Goal: Task Accomplishment & Management: Use online tool/utility

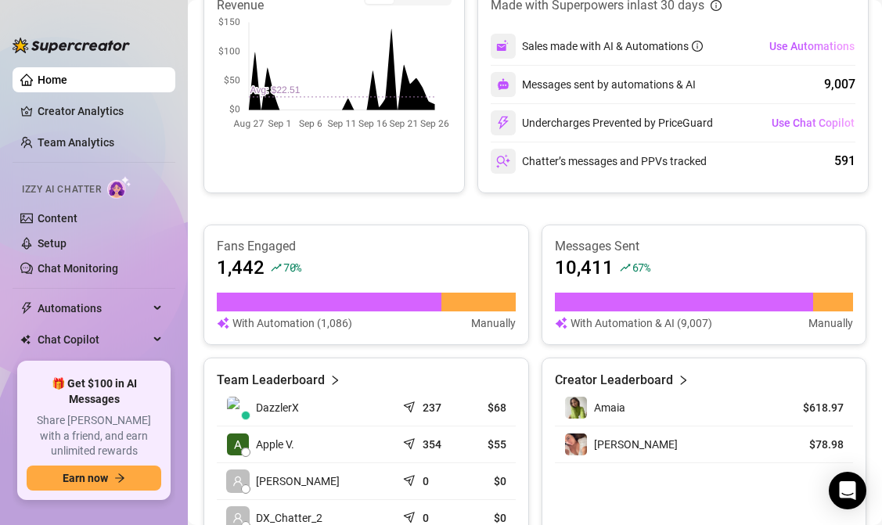
scroll to position [521, 0]
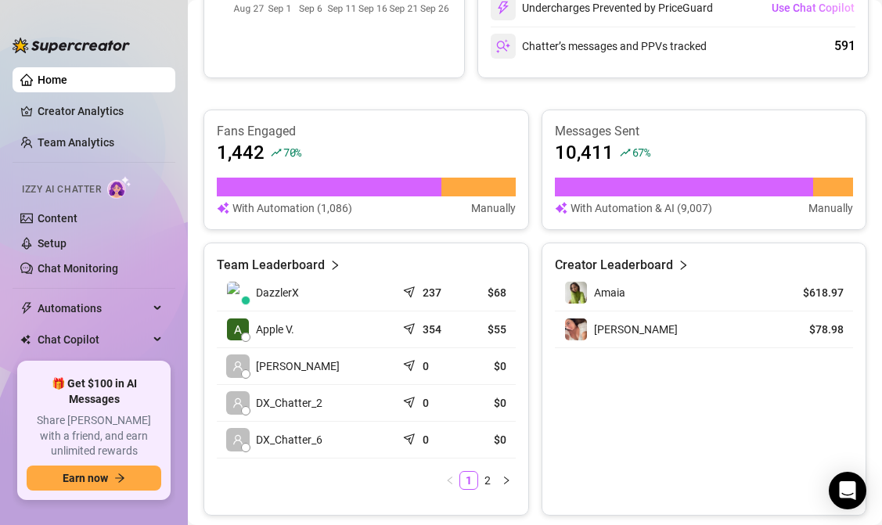
click at [687, 214] on article "With Automation & AI (9,007)" at bounding box center [642, 208] width 142 height 17
drag, startPoint x: 671, startPoint y: 209, endPoint x: 730, endPoint y: 213, distance: 58.8
click at [730, 213] on div "With Automation & AI (9,007) Manually" at bounding box center [704, 208] width 299 height 17
drag, startPoint x: 667, startPoint y: 153, endPoint x: 668, endPoint y: 112, distance: 40.7
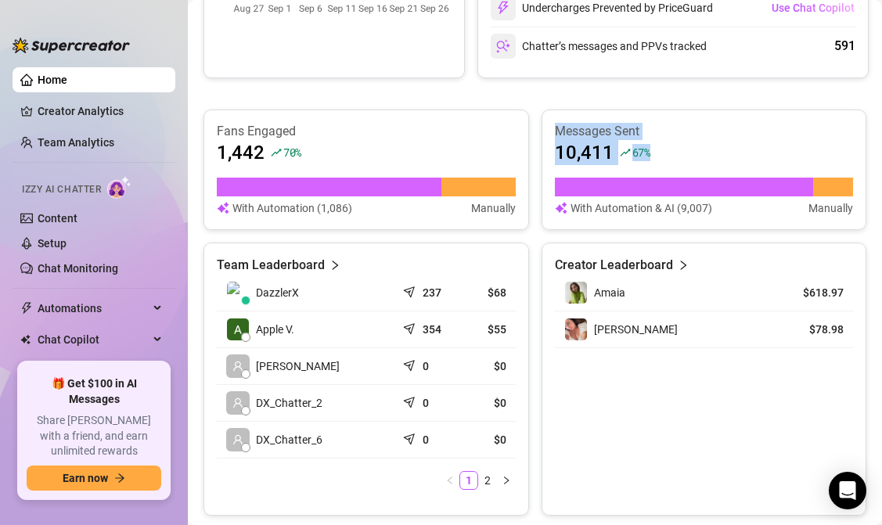
click at [668, 112] on div "Messages Sent 10,411 67 % With Automation & AI (9,007) Manually" at bounding box center [705, 170] width 326 height 121
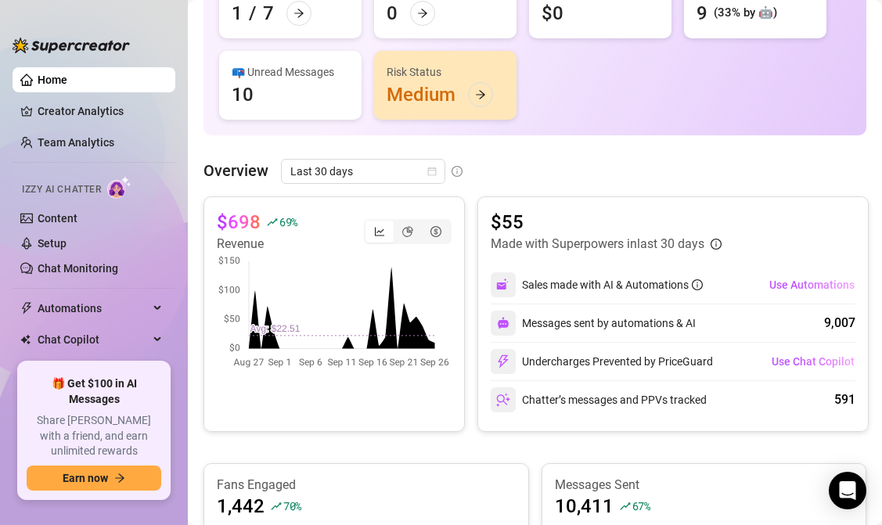
scroll to position [119, 0]
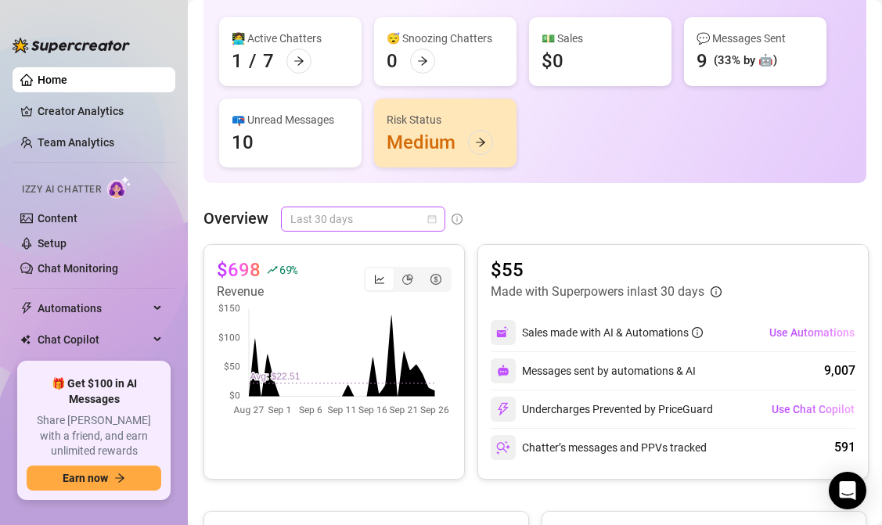
click at [372, 226] on span "Last 30 days" at bounding box center [363, 218] width 146 height 23
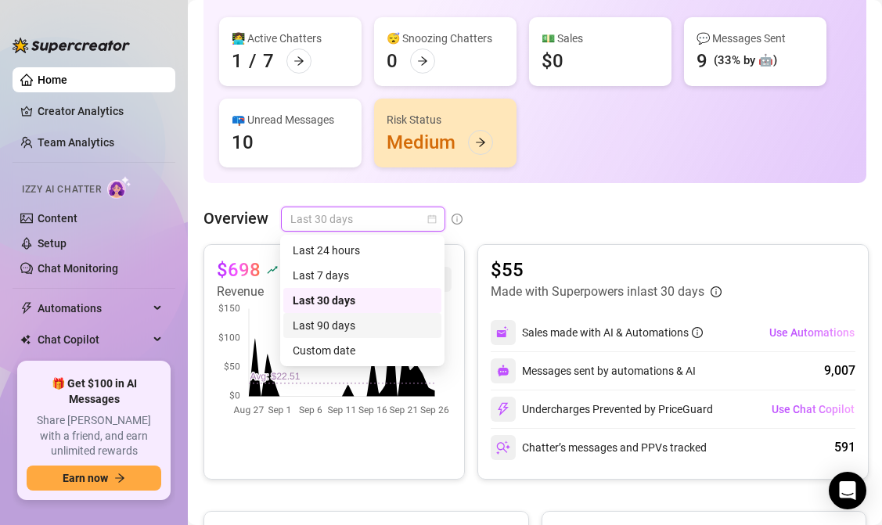
click at [352, 325] on div "Last 90 days" at bounding box center [362, 325] width 139 height 17
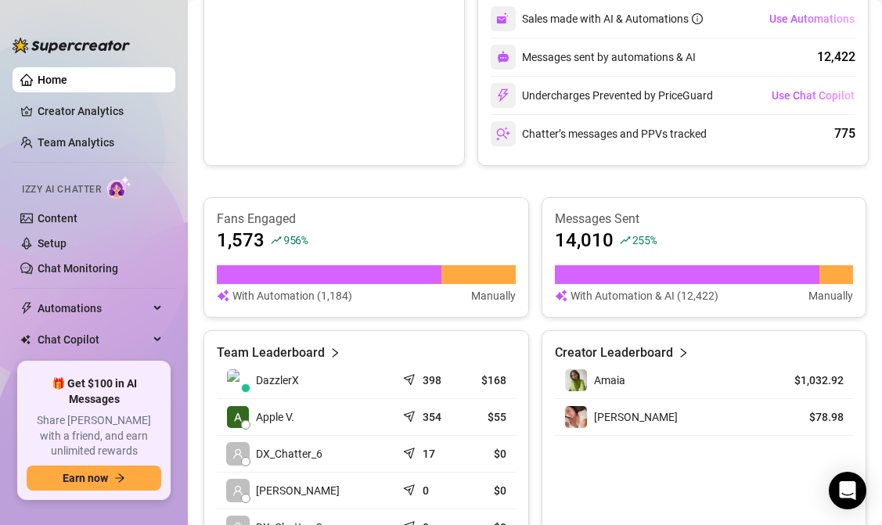
scroll to position [435, 0]
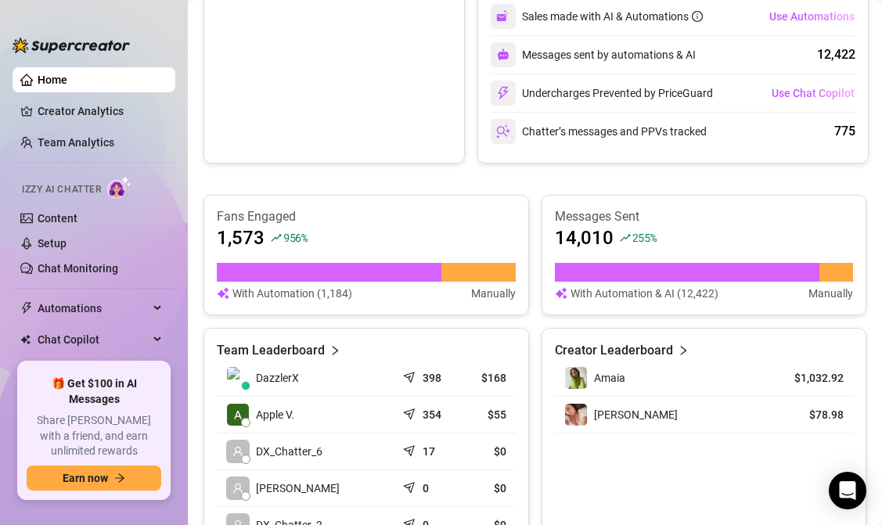
drag, startPoint x: 804, startPoint y: 348, endPoint x: 748, endPoint y: 480, distance: 143.5
click at [748, 480] on div "Creator Leaderboard Amaia $1,032.92 [PERSON_NAME] $78.98" at bounding box center [705, 464] width 326 height 273
click at [795, 327] on div "Fans Engaged 1,573 956 % With Automation (1,184) Manually Messages Sent 14,010 …" at bounding box center [535, 398] width 663 height 406
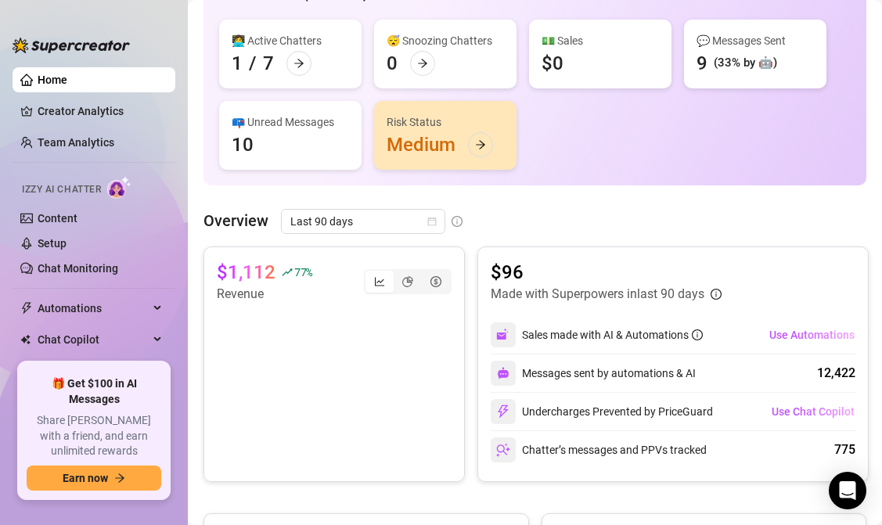
scroll to position [100, 0]
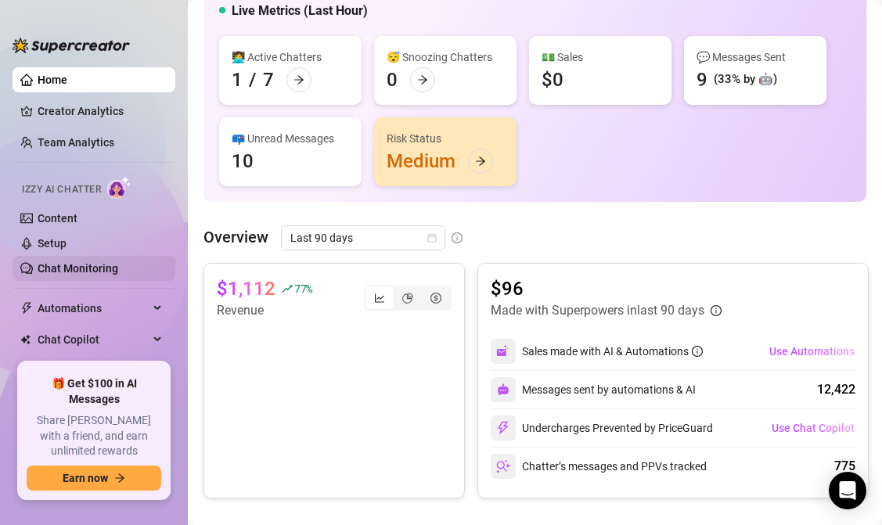
click at [75, 268] on link "Chat Monitoring" at bounding box center [78, 268] width 81 height 13
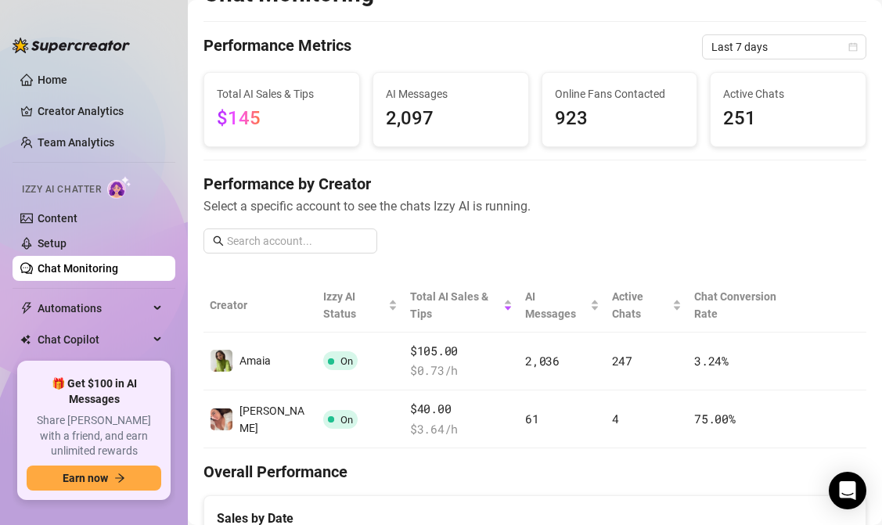
scroll to position [33, 0]
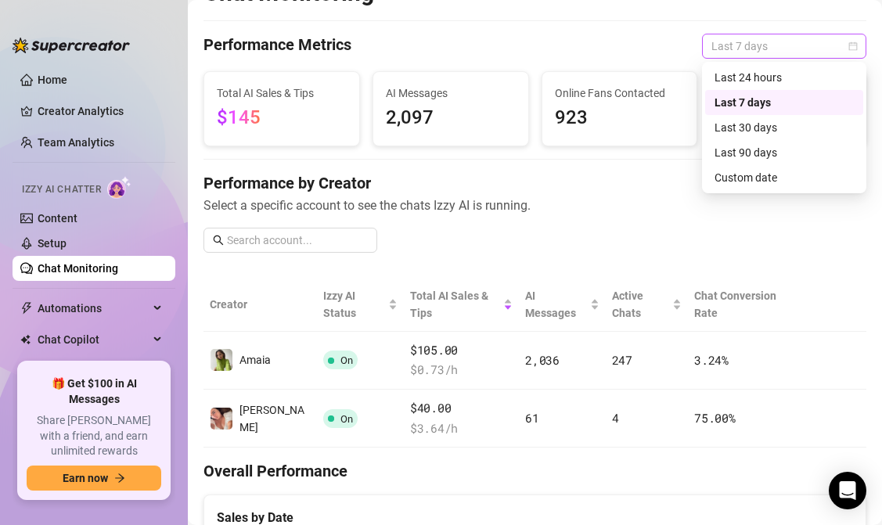
click at [751, 45] on span "Last 7 days" at bounding box center [785, 45] width 146 height 23
click at [745, 155] on div "Last 90 days" at bounding box center [784, 152] width 139 height 17
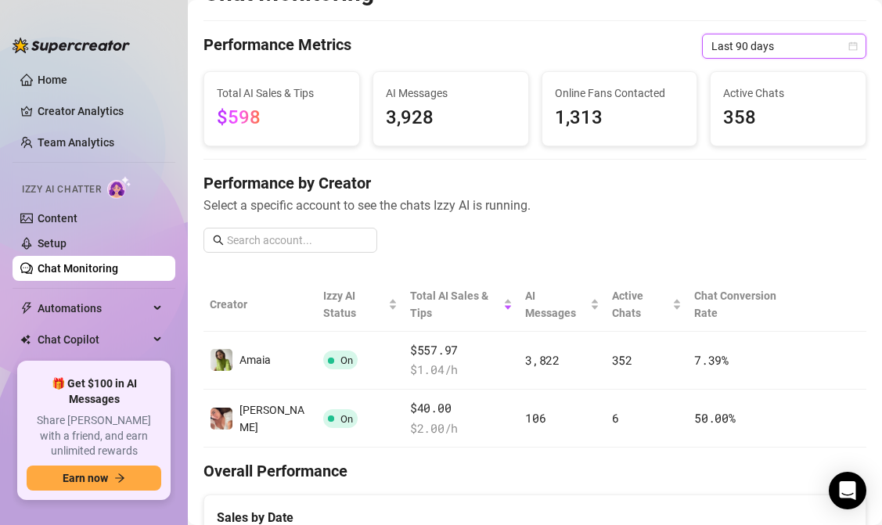
click at [719, 196] on span "Select a specific account to see the chats Izzy AI is running." at bounding box center [535, 206] width 663 height 20
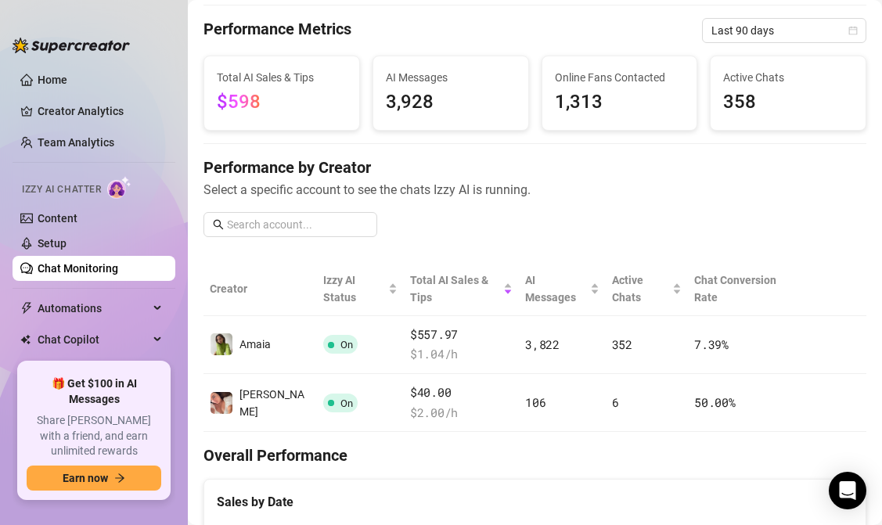
scroll to position [73, 0]
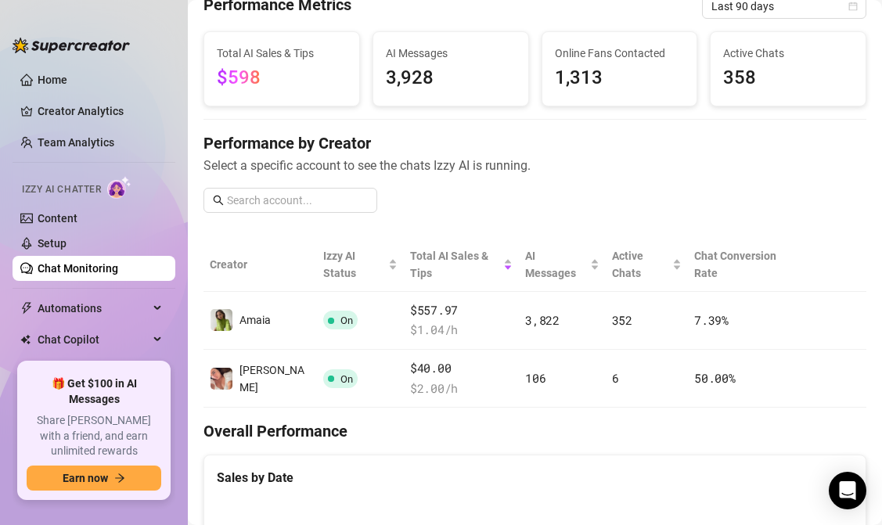
drag, startPoint x: 719, startPoint y: 192, endPoint x: 690, endPoint y: 398, distance: 207.8
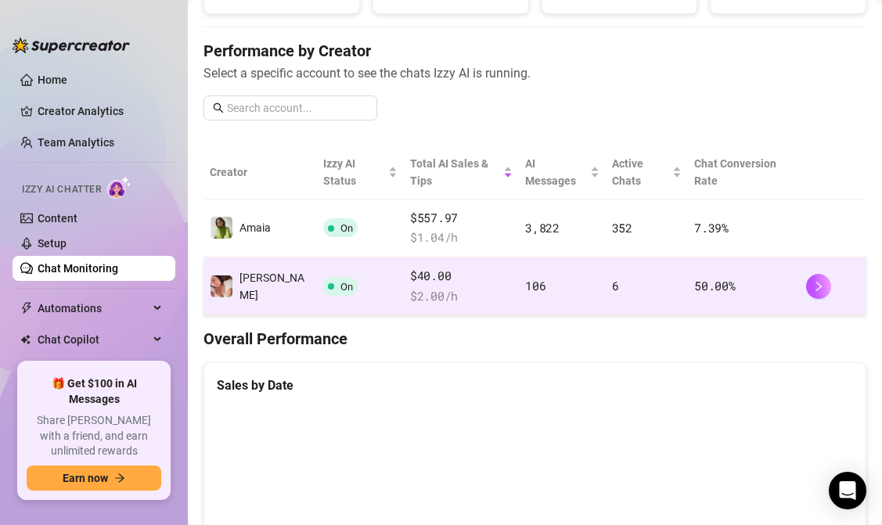
scroll to position [153, 0]
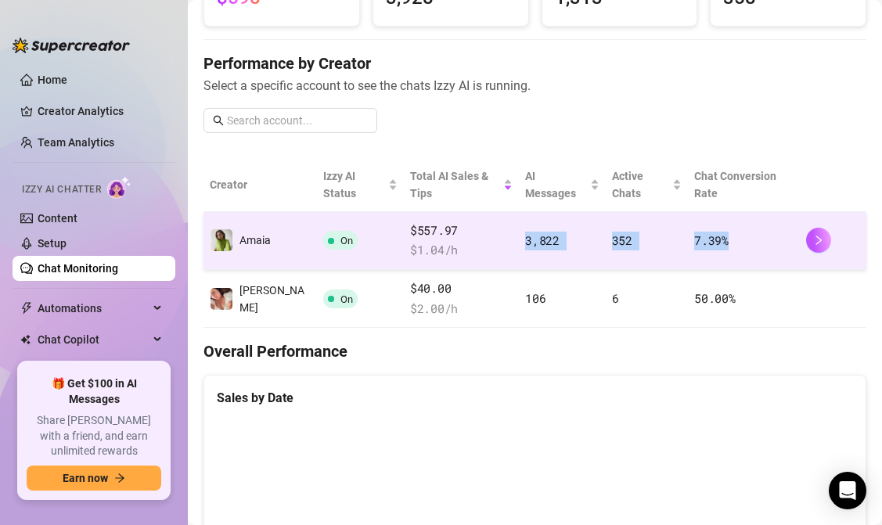
drag, startPoint x: 489, startPoint y: 229, endPoint x: 763, endPoint y: 225, distance: 273.2
click at [763, 225] on tr "Amaia On $557.97 $ 1.04 /h 3,822 352 7.39 %" at bounding box center [535, 241] width 663 height 58
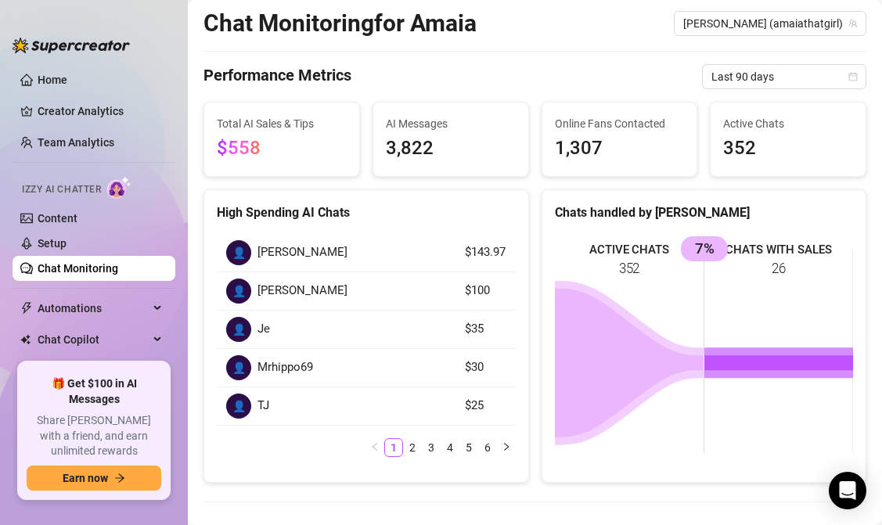
scroll to position [41, 0]
click at [543, 147] on div "Online Fans Contacted 1,307" at bounding box center [620, 139] width 155 height 74
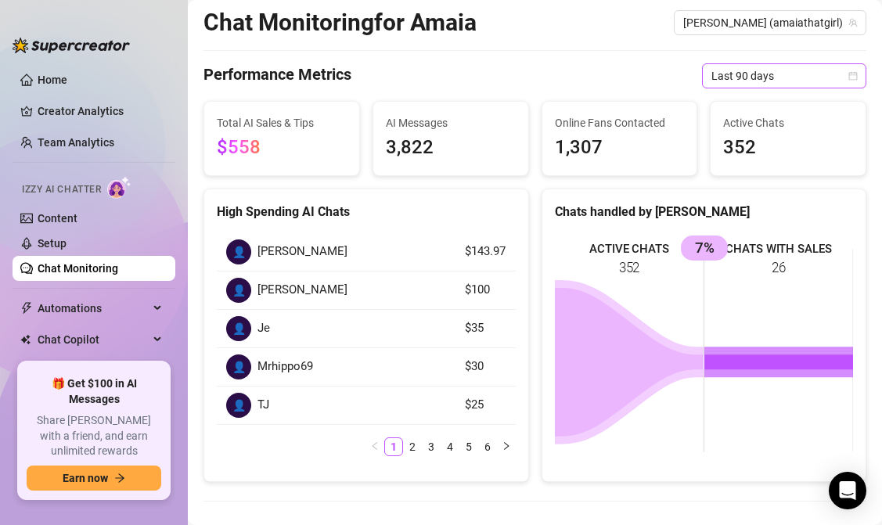
click at [800, 74] on span "Last 90 days" at bounding box center [785, 75] width 146 height 23
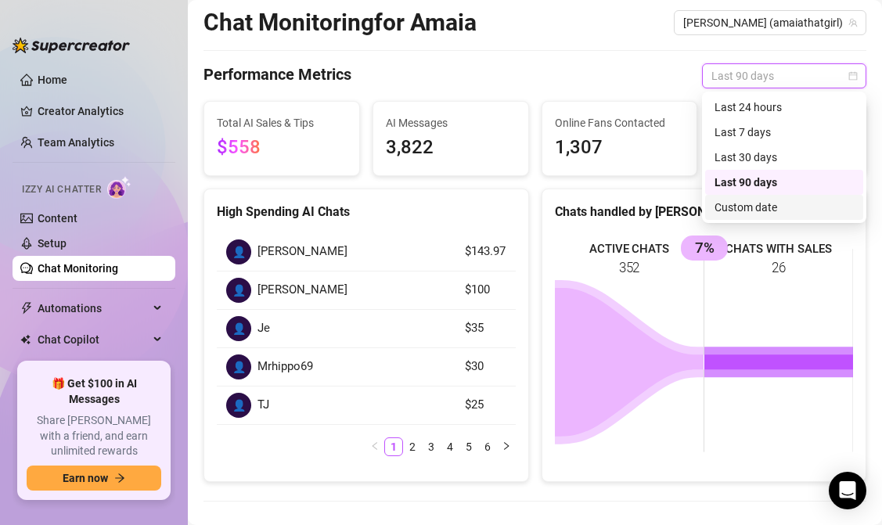
click at [755, 215] on div "Custom date" at bounding box center [784, 207] width 139 height 17
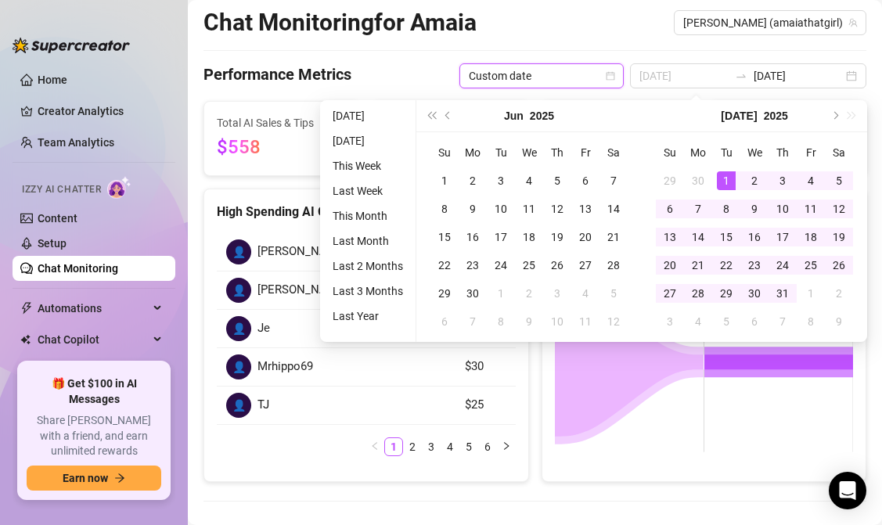
type input "[DATE]"
click at [727, 175] on div "1" at bounding box center [726, 180] width 19 height 19
click at [836, 114] on span "Next month (PageDown)" at bounding box center [835, 116] width 8 height 8
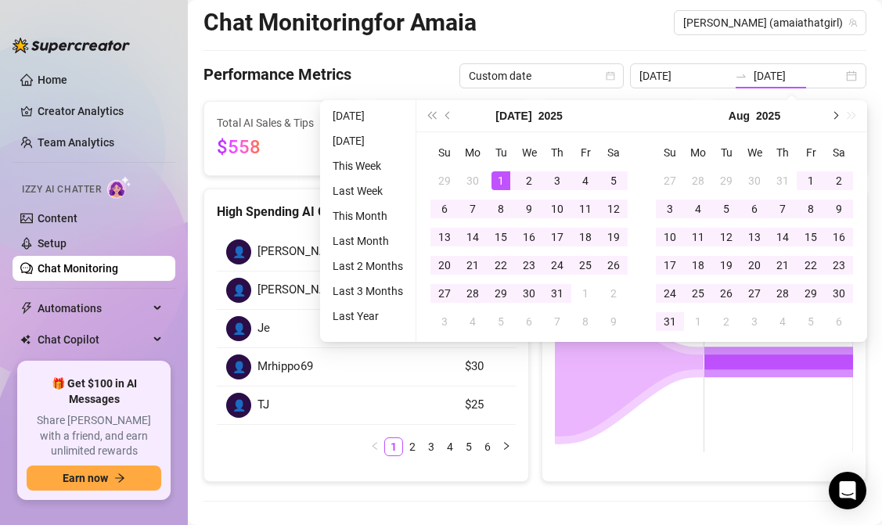
click at [836, 115] on span "Next month (PageDown)" at bounding box center [835, 116] width 8 height 8
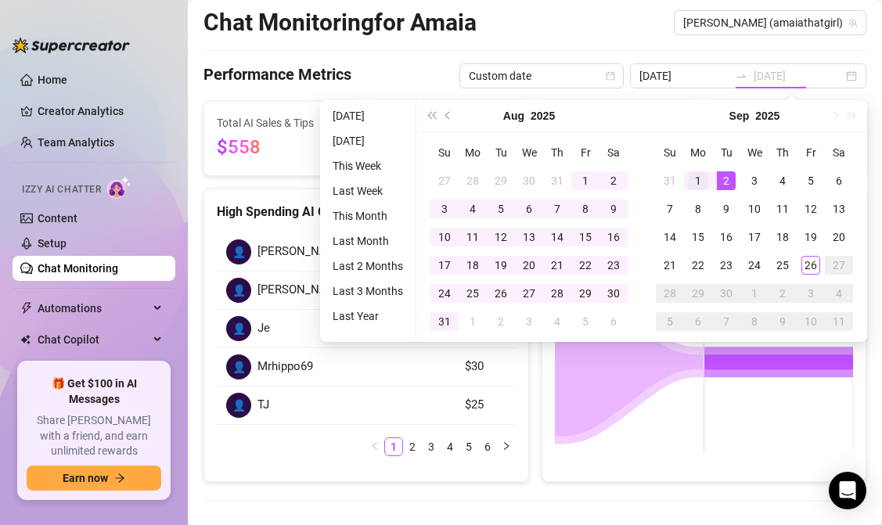
type input "[DATE]"
click at [691, 177] on div "1" at bounding box center [698, 180] width 19 height 19
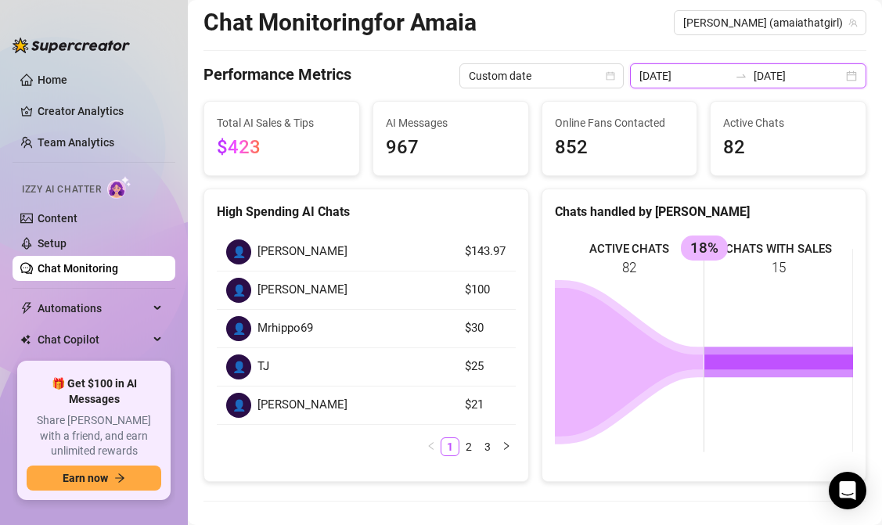
click at [729, 77] on input "[DATE]" at bounding box center [684, 75] width 89 height 17
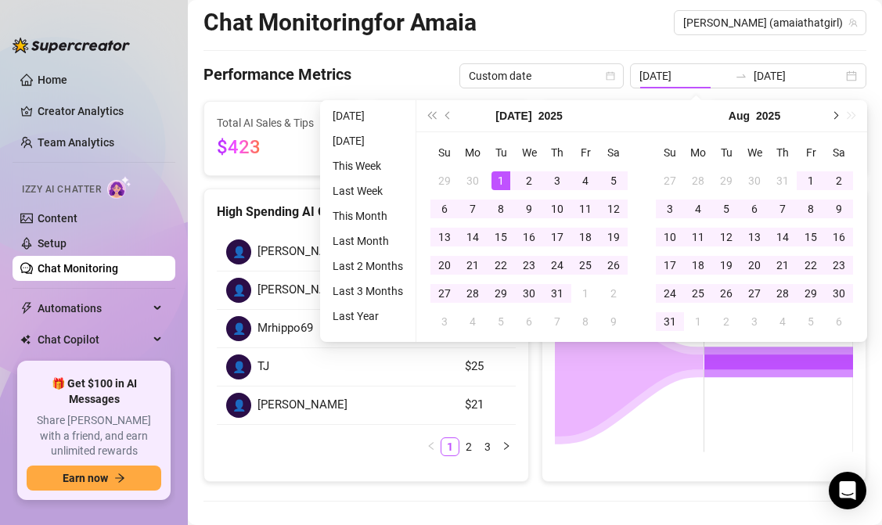
click at [831, 118] on button "Next month (PageDown)" at bounding box center [834, 115] width 17 height 31
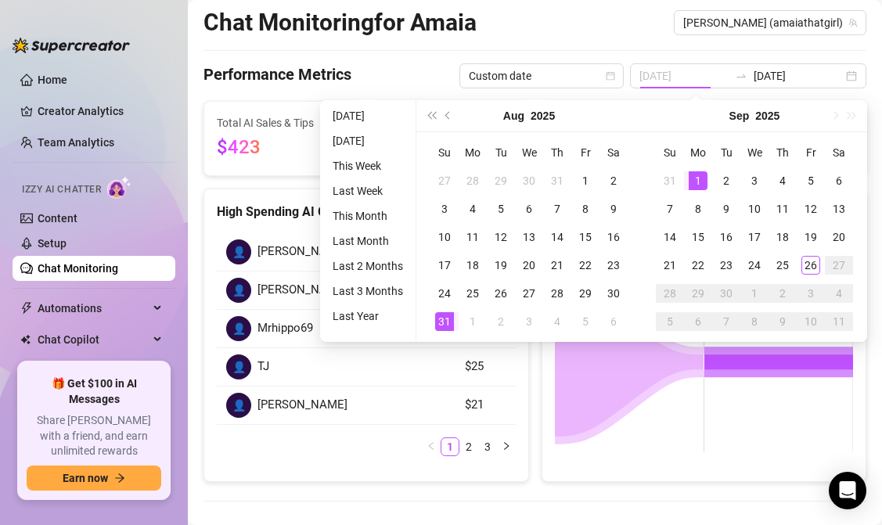
type input "[DATE]"
click at [693, 179] on div "1" at bounding box center [698, 180] width 19 height 19
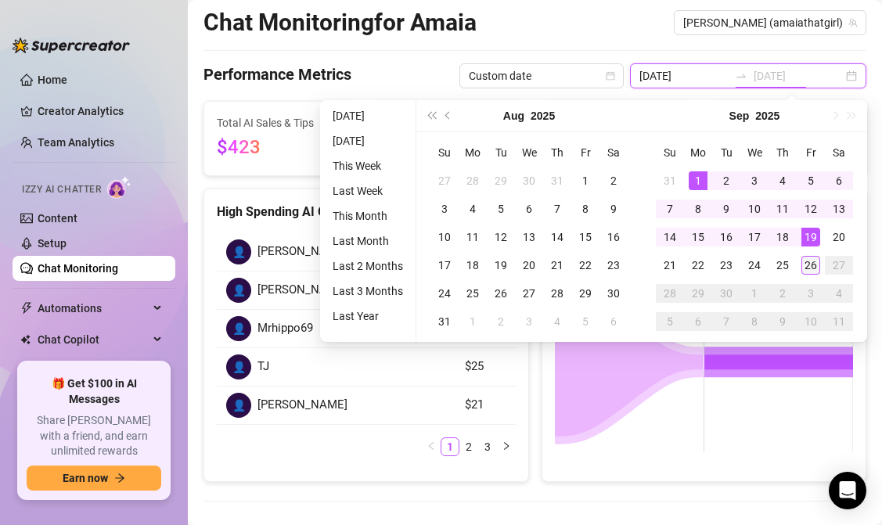
type input "[DATE]"
click at [813, 261] on div "26" at bounding box center [811, 265] width 19 height 19
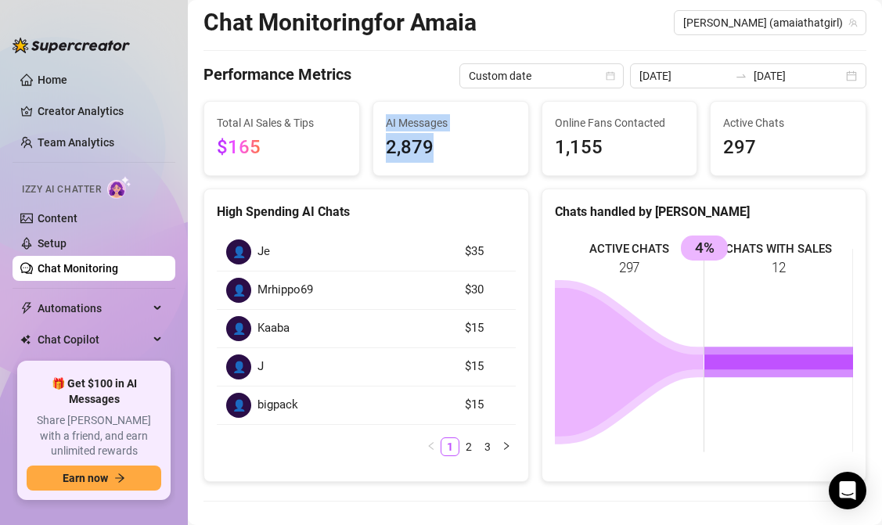
drag, startPoint x: 441, startPoint y: 159, endPoint x: 405, endPoint y: 114, distance: 58.0
click at [405, 114] on div "AI Messages 2,879" at bounding box center [451, 138] width 130 height 49
click at [409, 114] on span "AI Messages" at bounding box center [451, 122] width 130 height 17
click at [387, 121] on span "AI Messages" at bounding box center [451, 122] width 130 height 17
drag, startPoint x: 386, startPoint y: 121, endPoint x: 447, endPoint y: 155, distance: 69.7
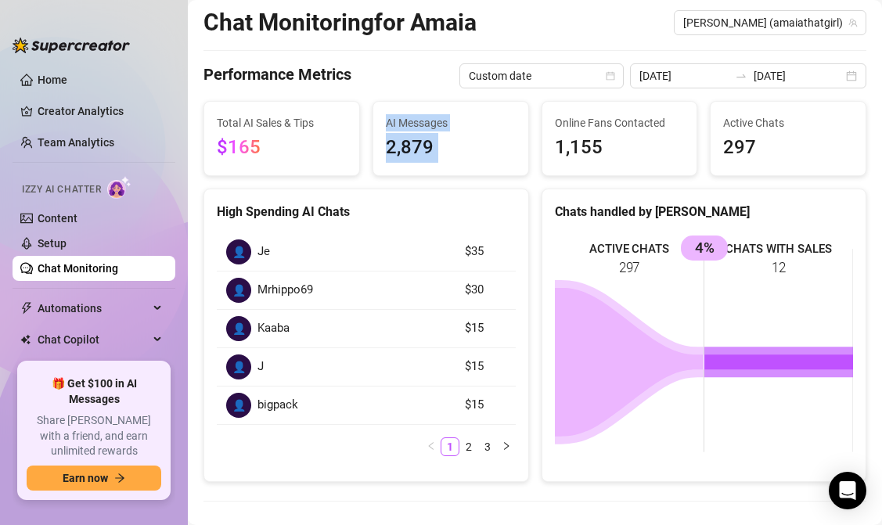
click at [447, 155] on div "AI Messages 2,879" at bounding box center [451, 138] width 130 height 49
click at [447, 155] on span "2,879" at bounding box center [451, 148] width 130 height 30
drag, startPoint x: 536, startPoint y: 132, endPoint x: 645, endPoint y: 159, distance: 112.2
click at [645, 159] on div "Online Fans Contacted 1,155" at bounding box center [619, 138] width 169 height 75
click at [645, 159] on span "1,155" at bounding box center [620, 148] width 130 height 30
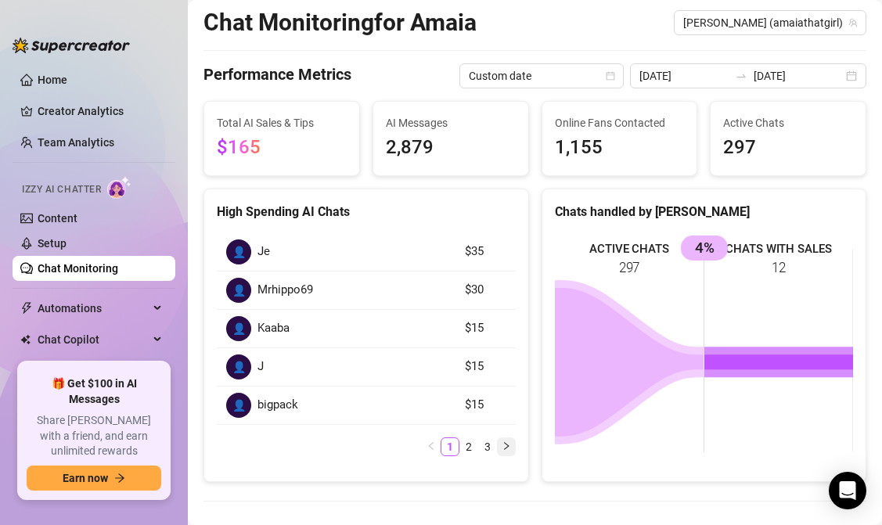
click at [502, 447] on icon "right" at bounding box center [506, 446] width 9 height 9
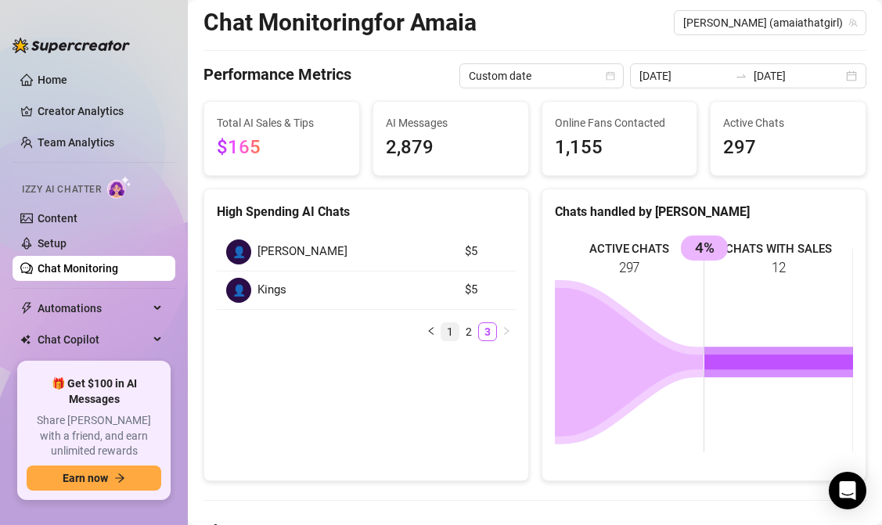
click at [445, 335] on link "1" at bounding box center [450, 331] width 17 height 17
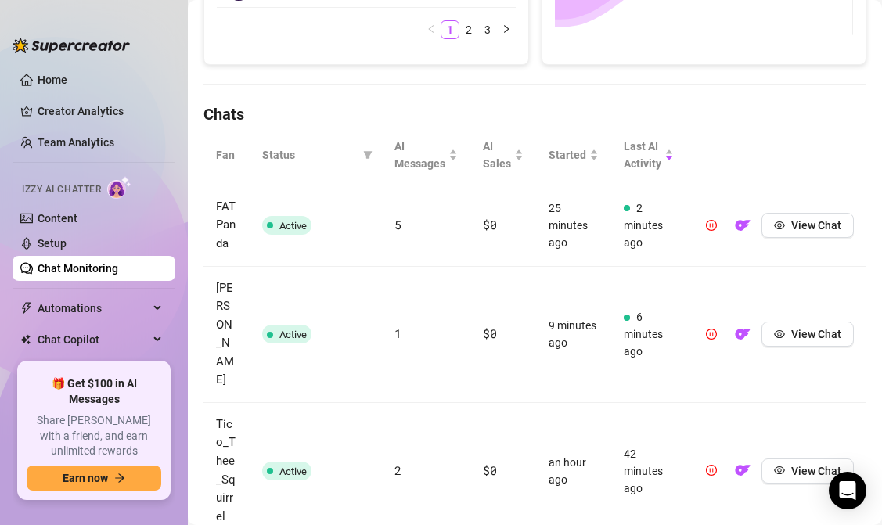
scroll to position [424, 0]
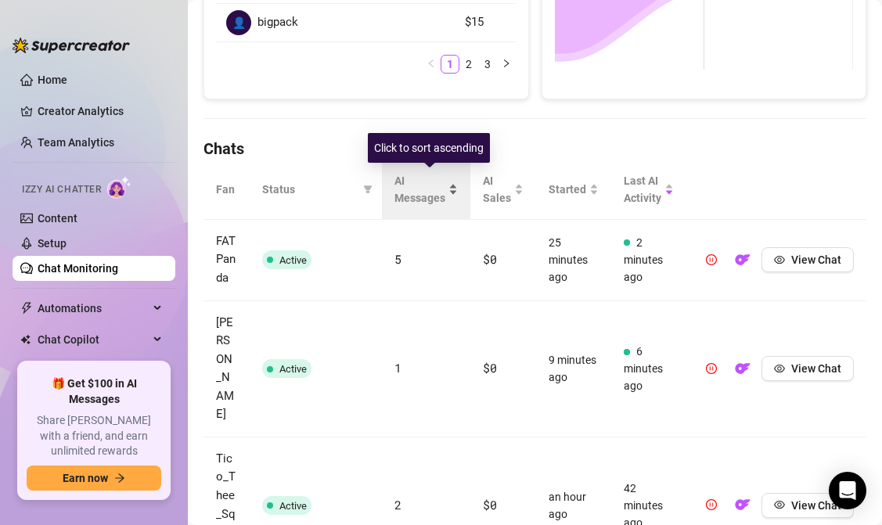
click at [457, 191] on div "AI Messages" at bounding box center [426, 189] width 63 height 34
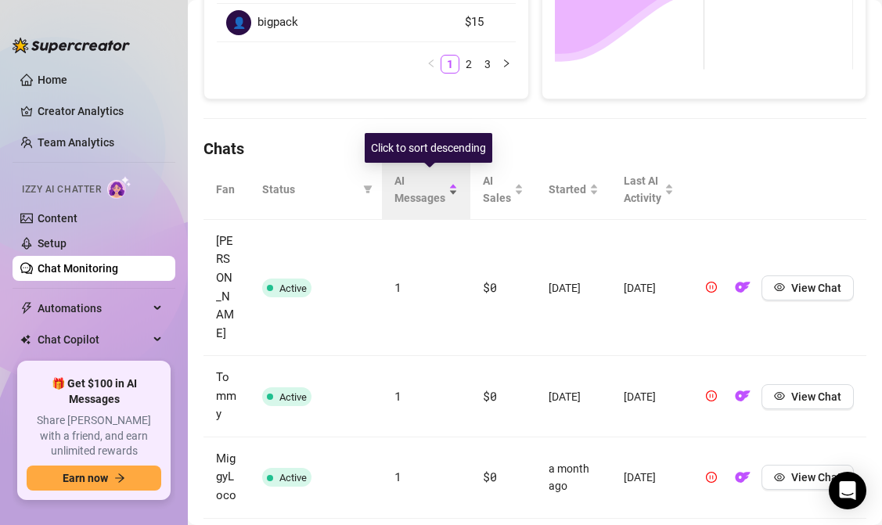
click at [455, 194] on div "AI Messages" at bounding box center [426, 189] width 63 height 34
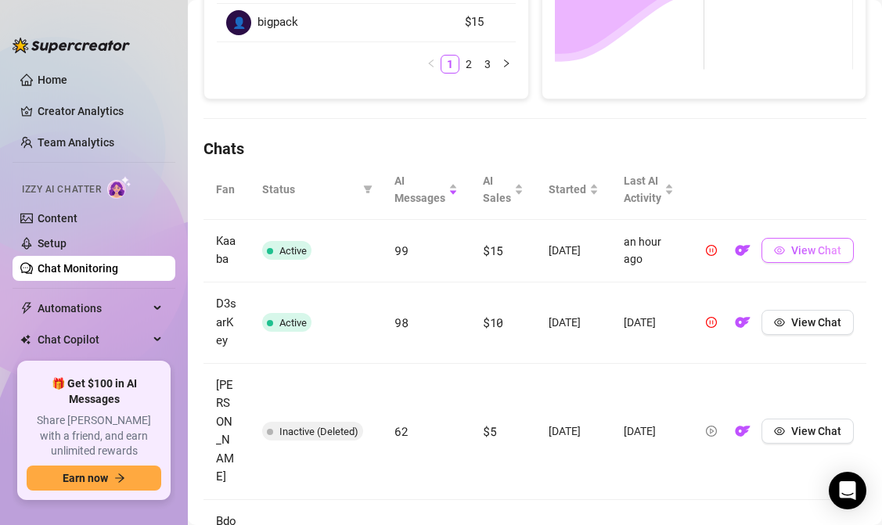
click at [810, 246] on span "View Chat" at bounding box center [816, 250] width 50 height 13
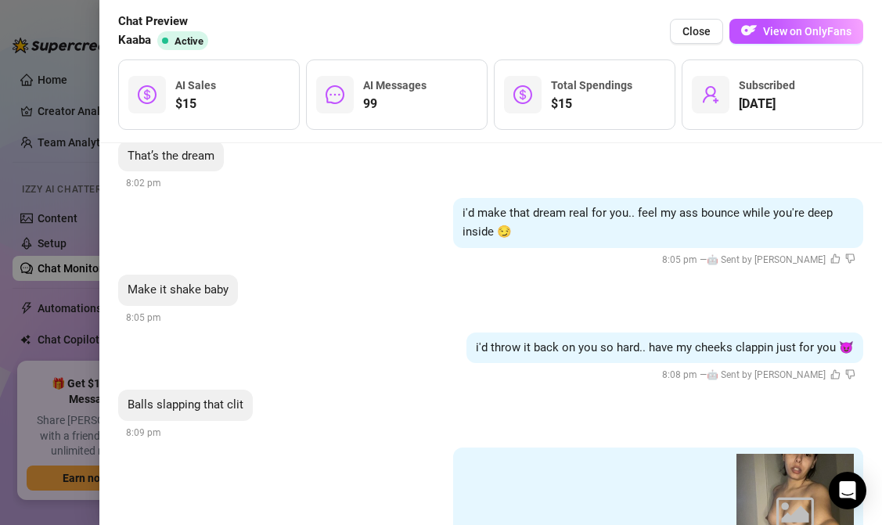
scroll to position [20128, 0]
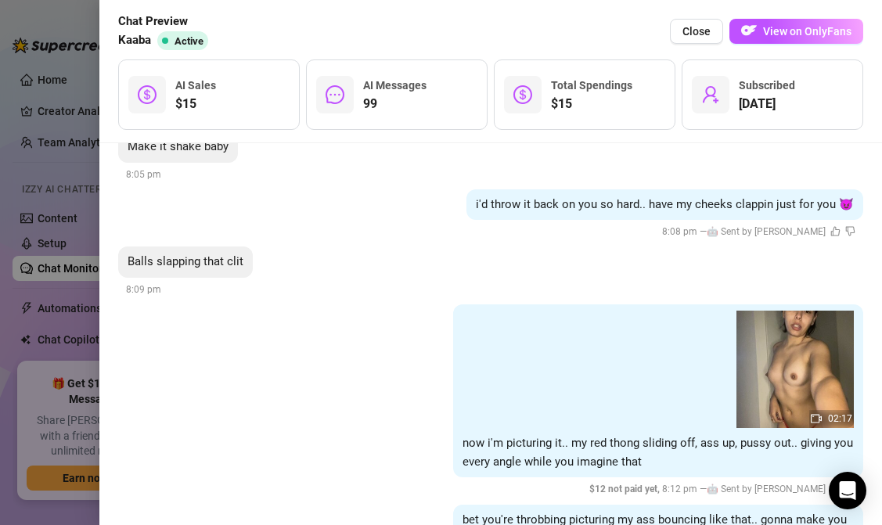
click at [510, 513] on span "bet you're throbbing picturing my ass bouncing like that.. gonna make you explo…" at bounding box center [655, 529] width 384 height 33
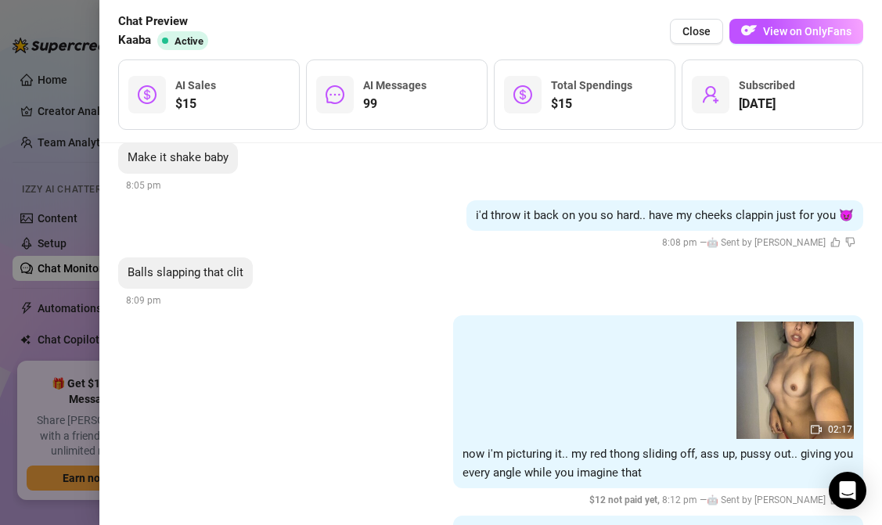
scroll to position [20116, 0]
click at [777, 28] on span "View on OnlyFans" at bounding box center [807, 31] width 88 height 13
